Goal: Task Accomplishment & Management: Manage account settings

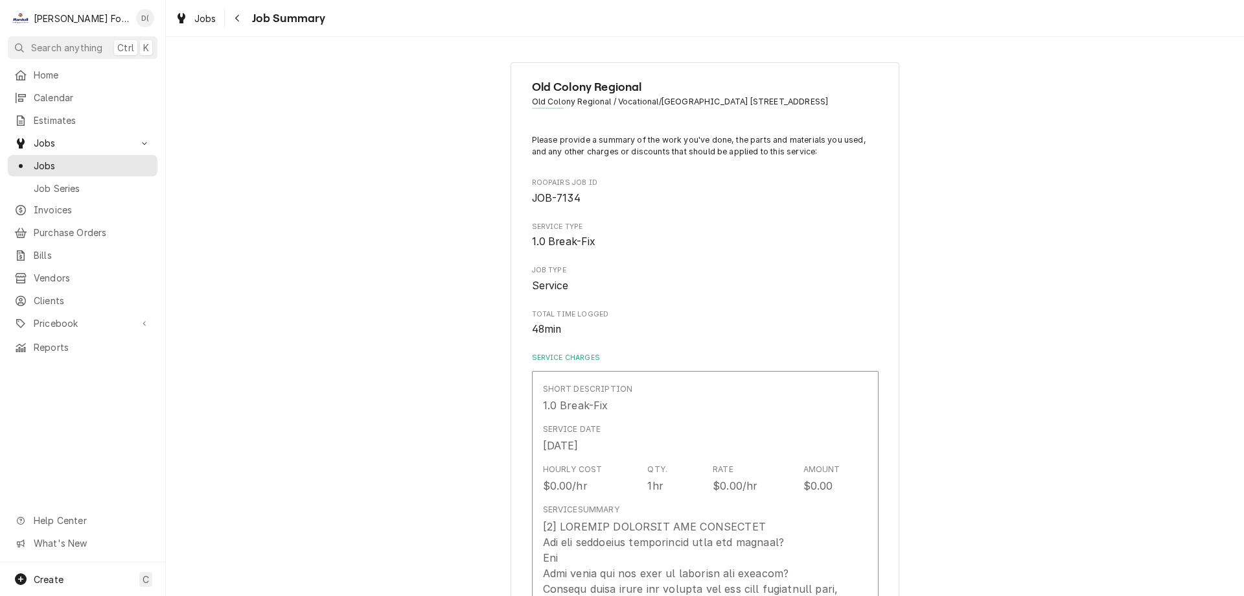
scroll to position [1620, 0]
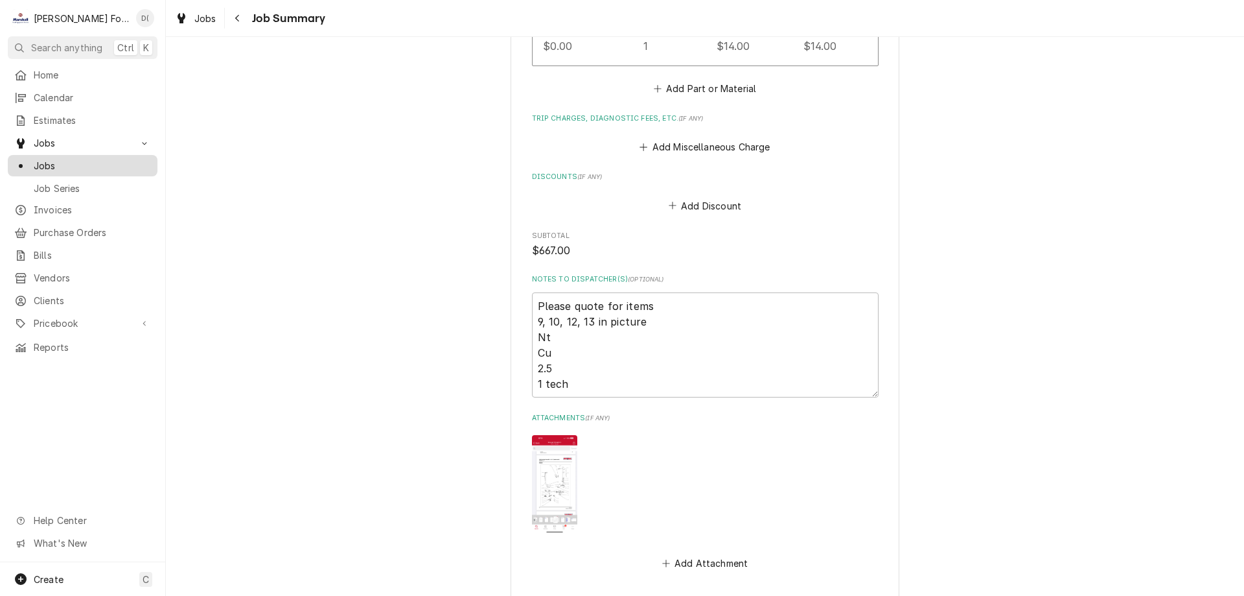
click at [96, 161] on span "Jobs" at bounding box center [92, 166] width 117 height 14
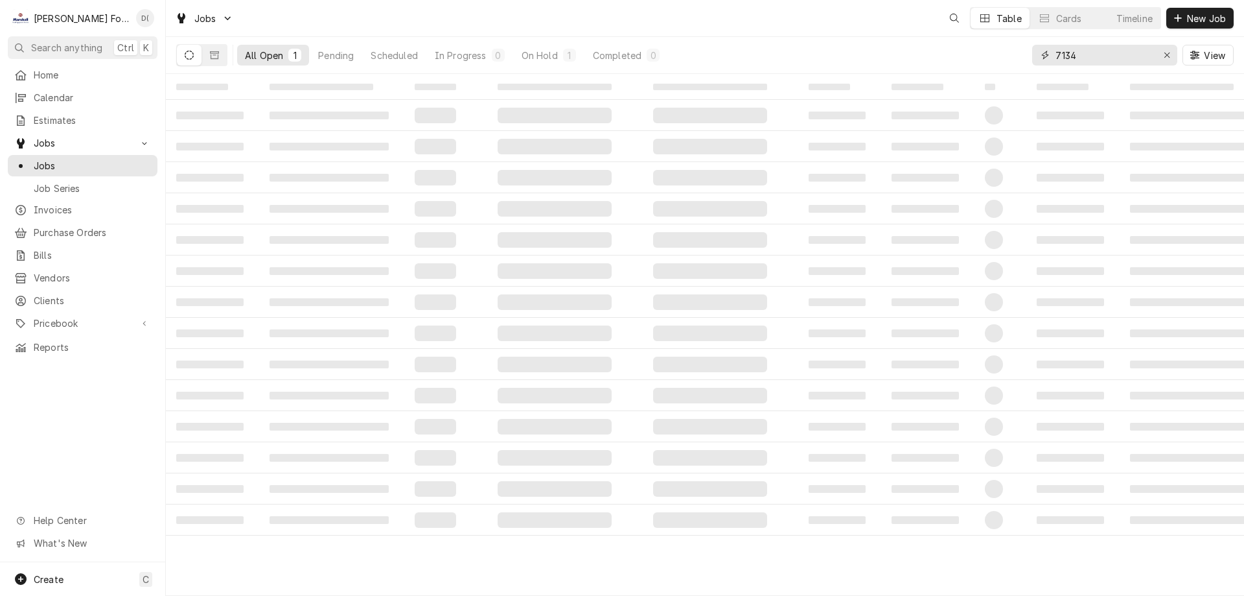
click at [1085, 56] on input "7134" at bounding box center [1104, 55] width 97 height 21
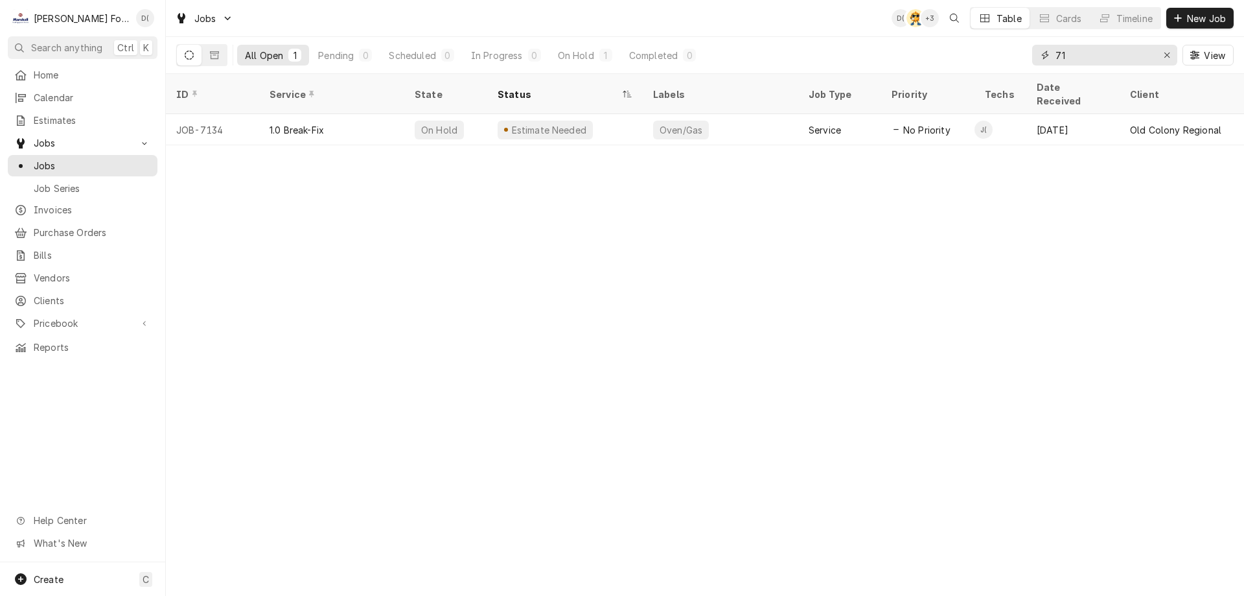
type input "7"
type input "2"
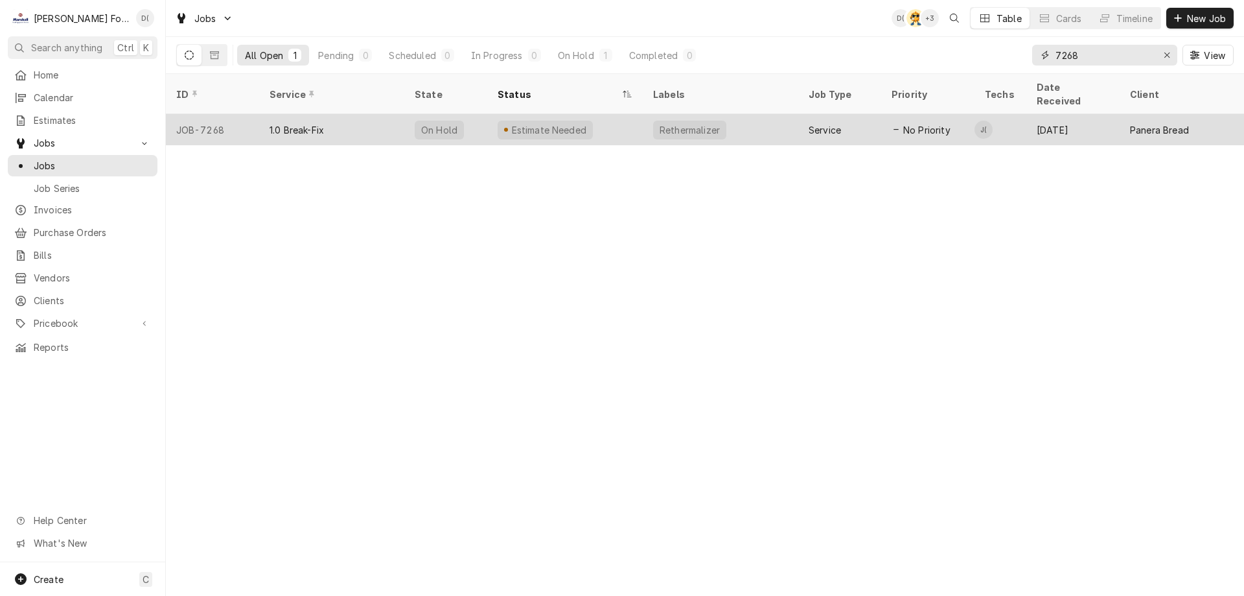
type input "7268"
click at [635, 115] on div "Estimate Needed" at bounding box center [565, 129] width 156 height 31
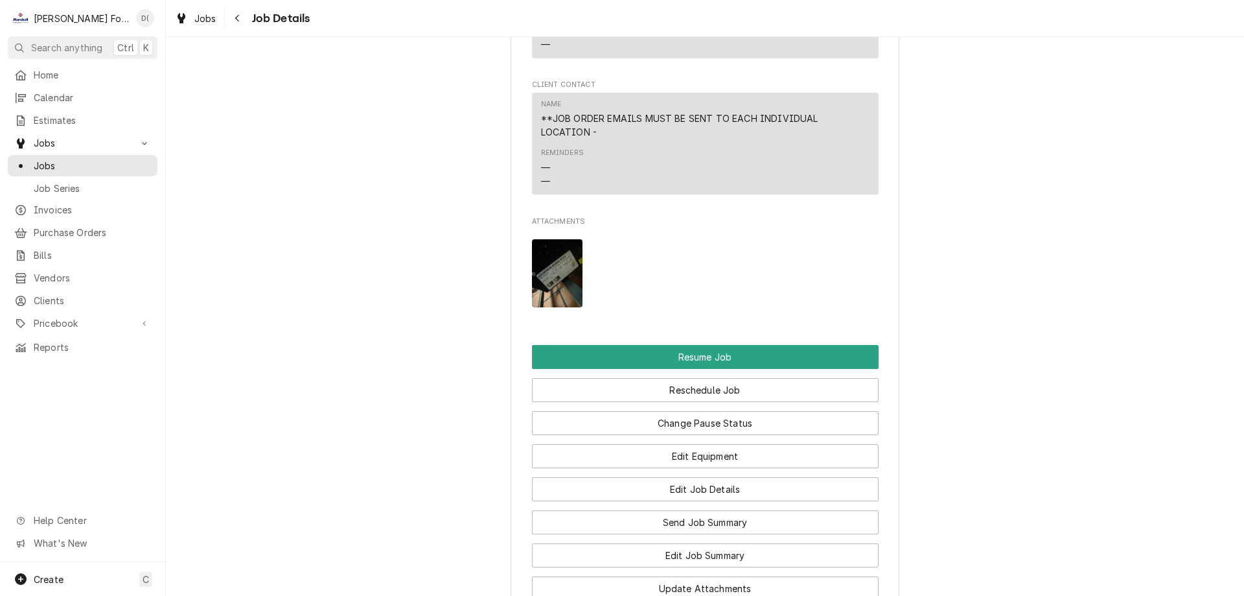
scroll to position [1750, 0]
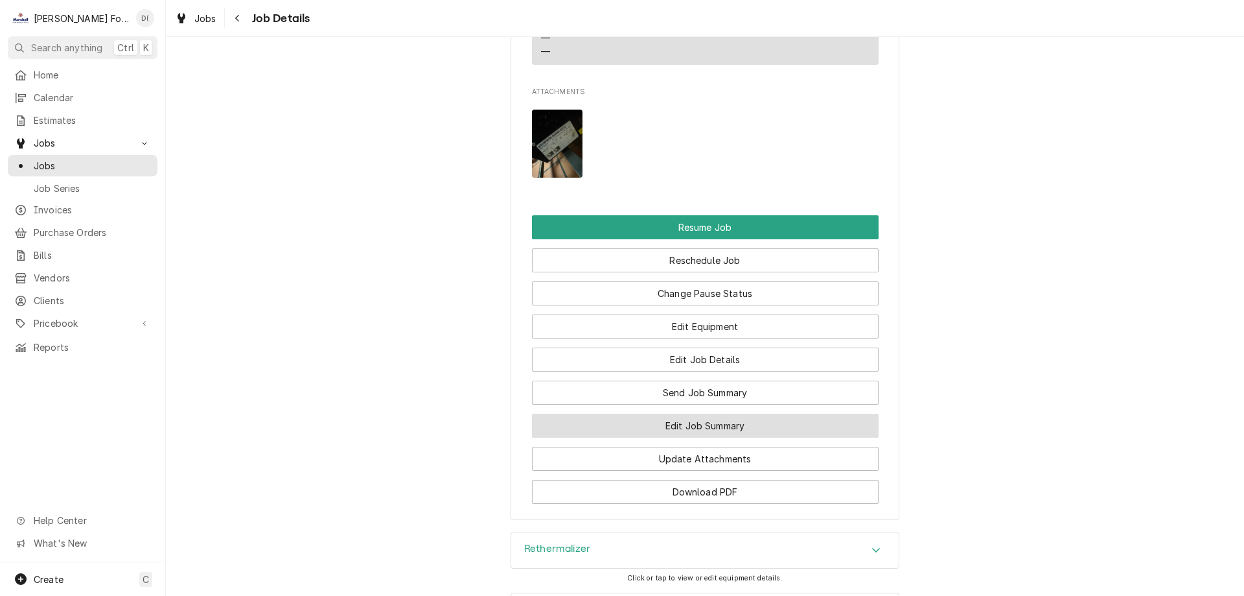
click at [668, 437] on button "Edit Job Summary" at bounding box center [705, 425] width 347 height 24
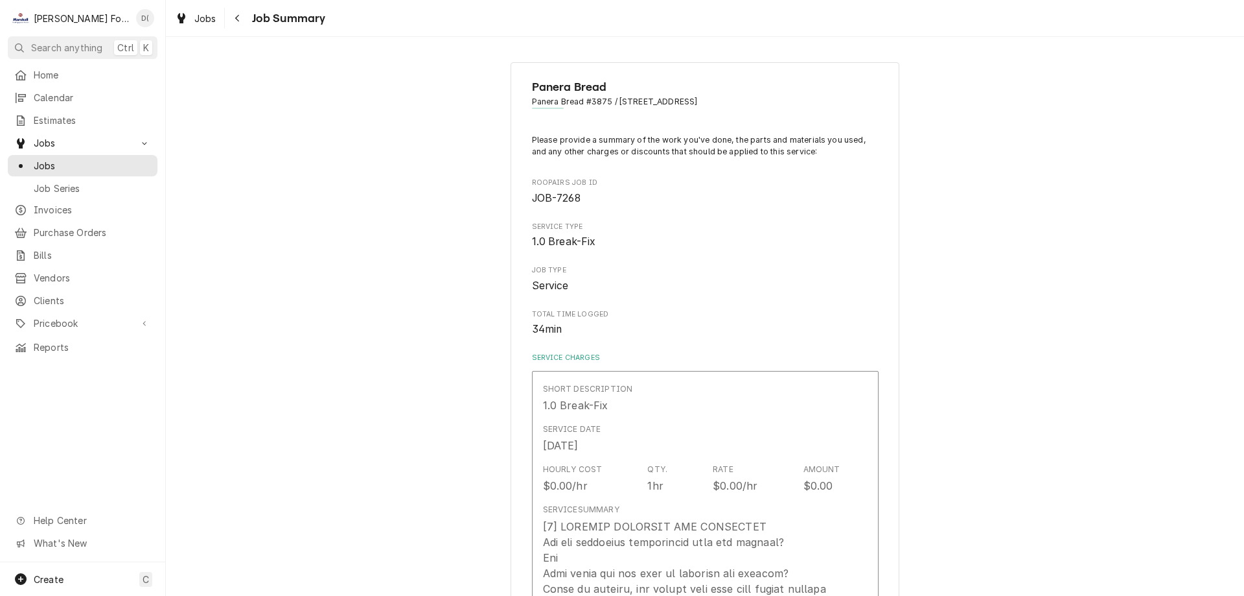
type textarea "x"
